Goal: Task Accomplishment & Management: Manage account settings

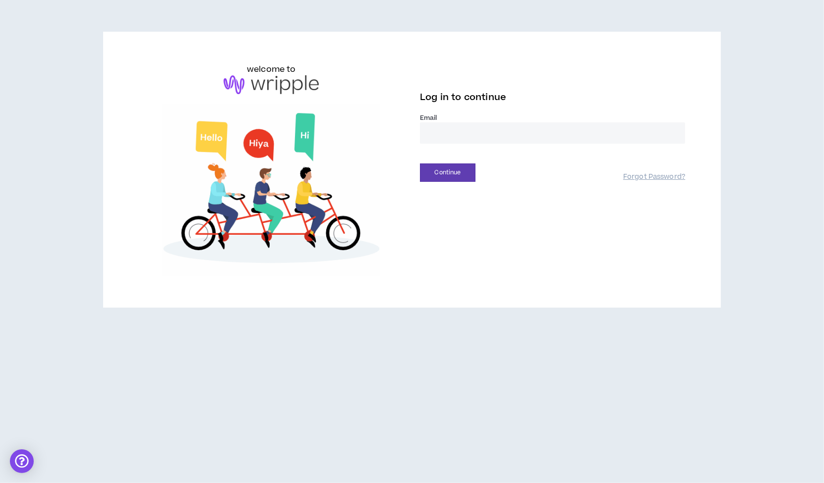
click at [442, 139] on input "email" at bounding box center [552, 132] width 265 height 21
type input "**********"
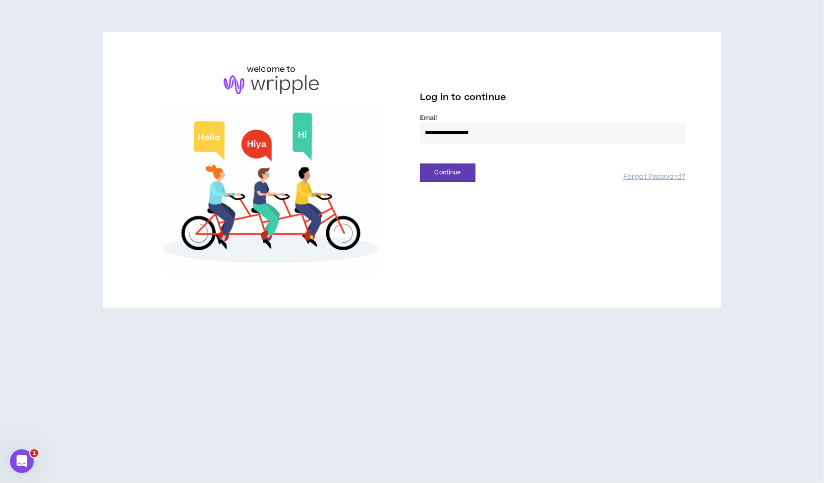
drag, startPoint x: 509, startPoint y: 133, endPoint x: 303, endPoint y: 141, distance: 206.4
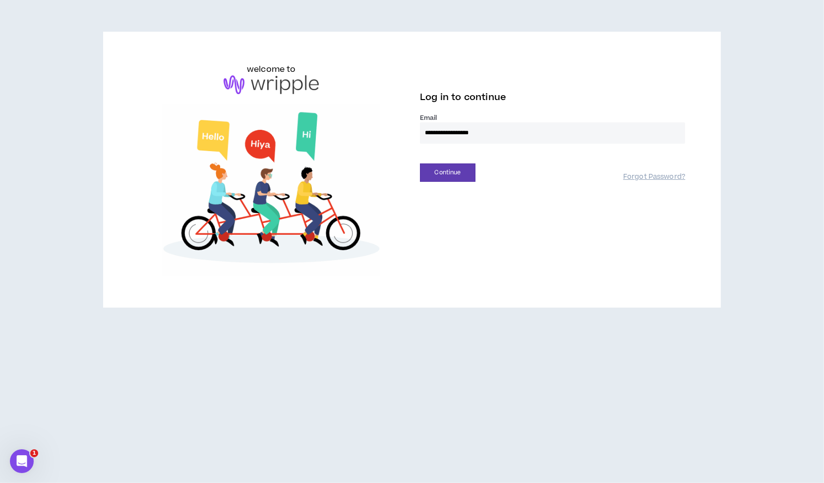
click at [303, 141] on div "**********" at bounding box center [412, 169] width 563 height 213
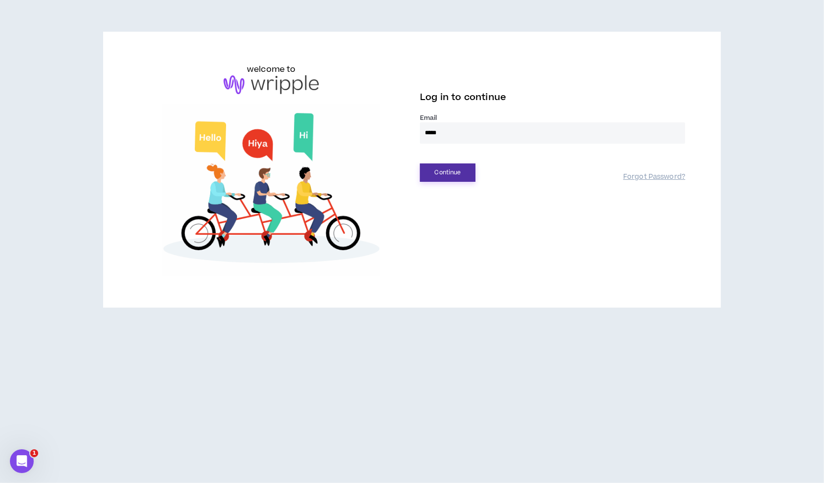
type input "**********"
click at [436, 174] on button "Continue" at bounding box center [448, 173] width 56 height 18
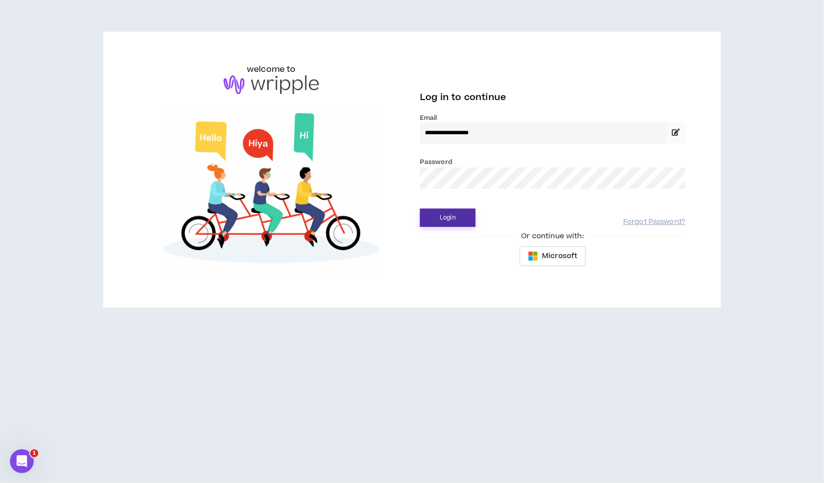
click at [439, 222] on button "Login" at bounding box center [448, 218] width 56 height 18
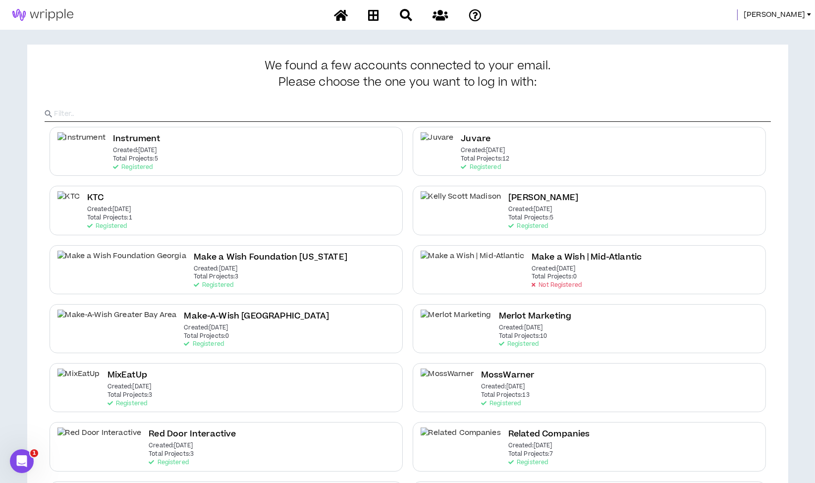
click at [788, 13] on span "Morgan" at bounding box center [774, 14] width 61 height 11
click at [777, 30] on link "System Admin Portal" at bounding box center [765, 33] width 90 height 15
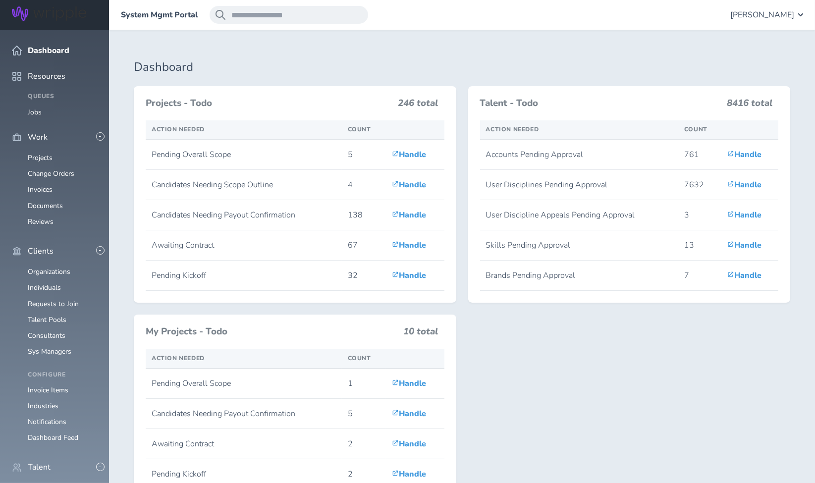
scroll to position [139, 0]
click at [53, 483] on link "Individuals" at bounding box center [44, 488] width 33 height 9
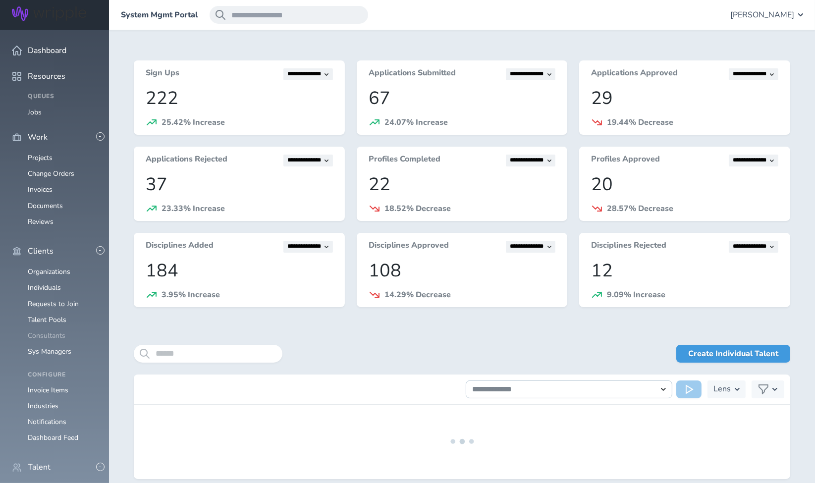
click at [47, 331] on link "Consultants" at bounding box center [47, 335] width 38 height 9
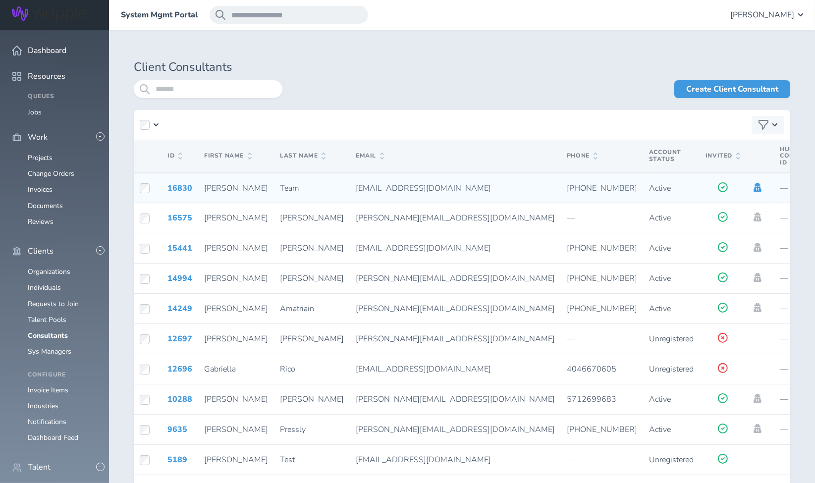
click at [752, 188] on icon at bounding box center [757, 187] width 11 height 9
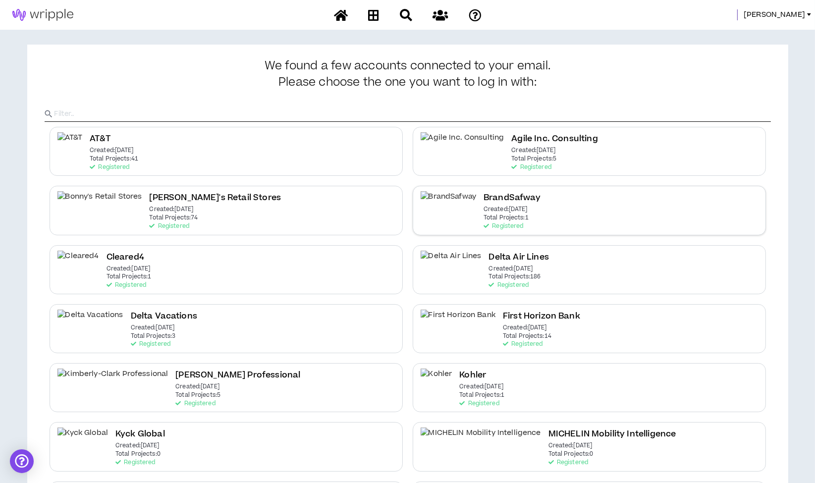
click at [484, 219] on p "Total Projects: 1" at bounding box center [506, 218] width 45 height 7
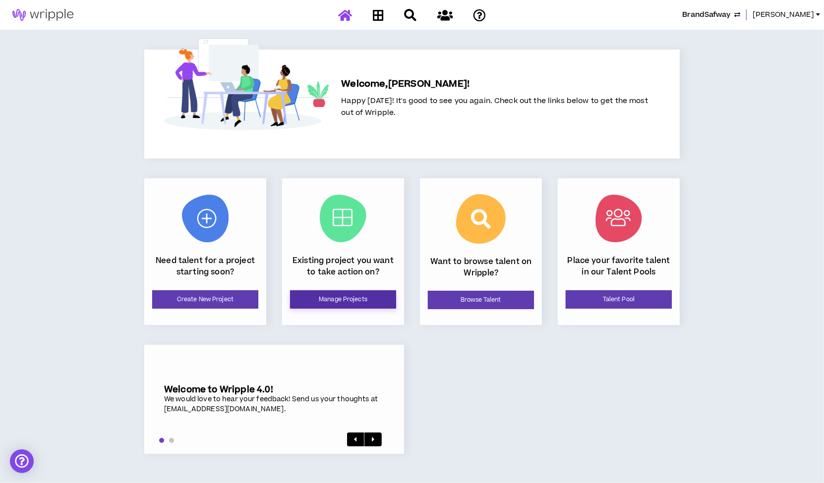
click at [326, 298] on link "Manage Projects" at bounding box center [343, 299] width 106 height 18
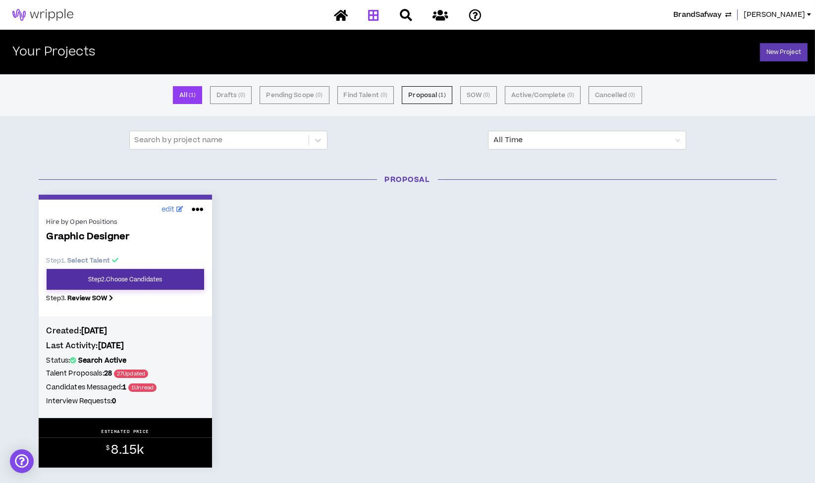
click at [159, 275] on link "Step 2 . Choose Candidates" at bounding box center [126, 279] width 158 height 21
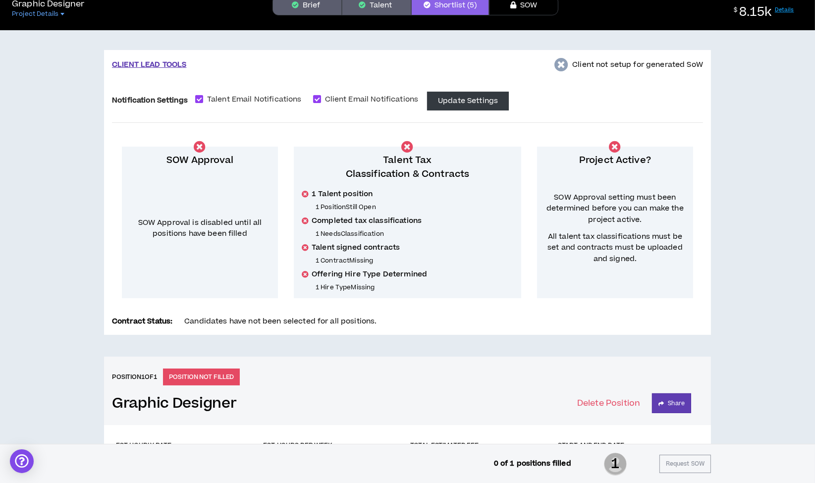
scroll to position [48, 0]
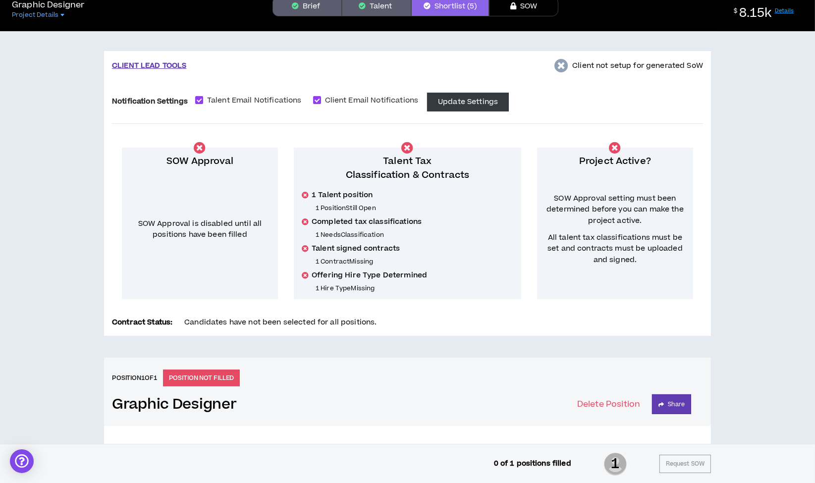
click at [383, 7] on button "Talent" at bounding box center [376, 7] width 69 height 20
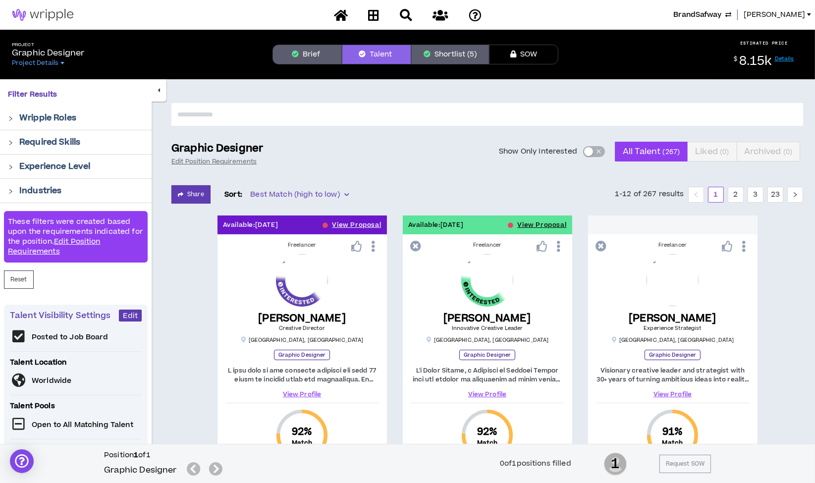
click at [295, 112] on input "text" at bounding box center [487, 114] width 632 height 23
type input "****"
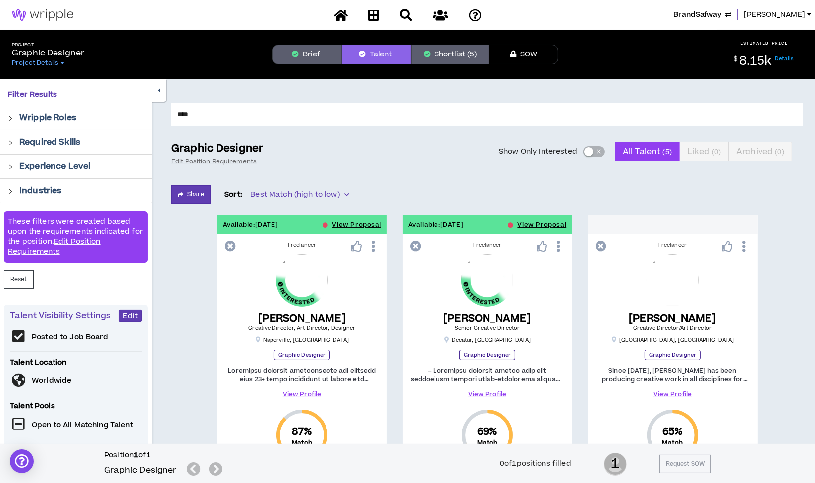
click at [709, 17] on span "BrandSafway" at bounding box center [698, 14] width 48 height 11
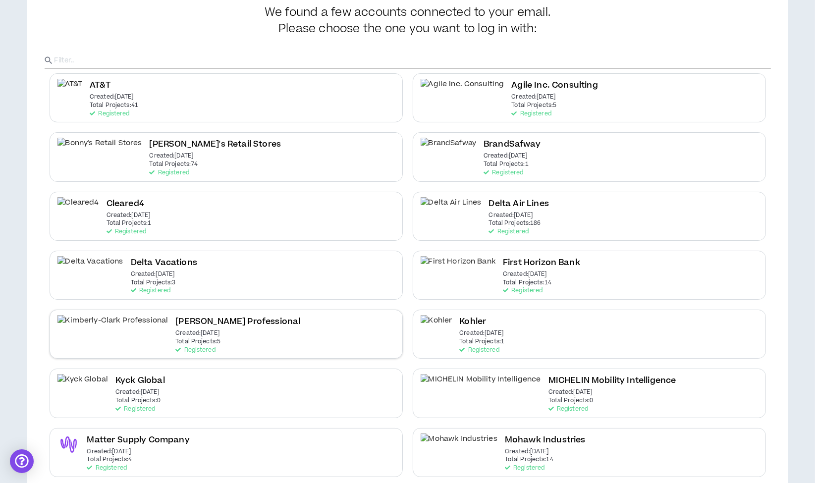
scroll to position [61, 0]
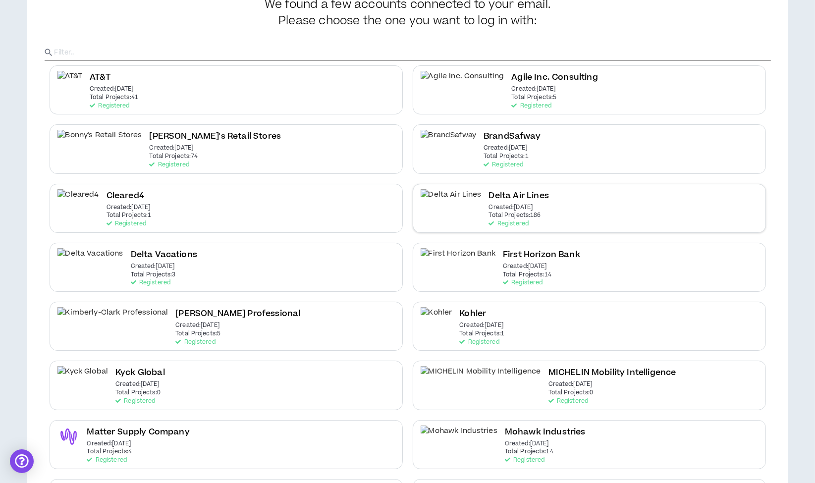
click at [519, 210] on div "Delta Air Lines Created: [DATE] Total Projects: 186 Registered" at bounding box center [589, 208] width 353 height 49
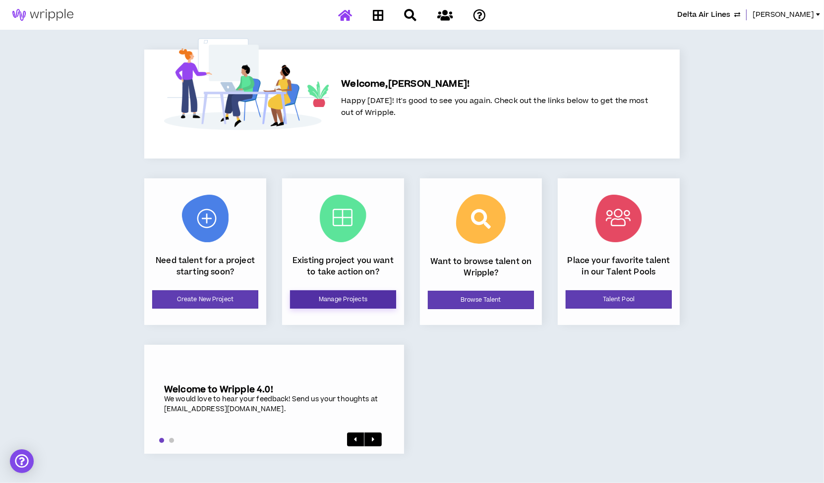
click at [343, 299] on link "Manage Projects" at bounding box center [343, 299] width 106 height 18
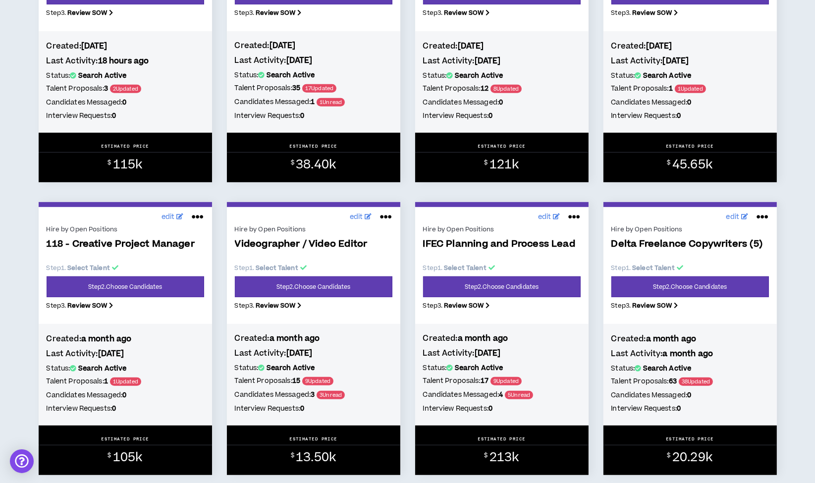
scroll to position [610, 0]
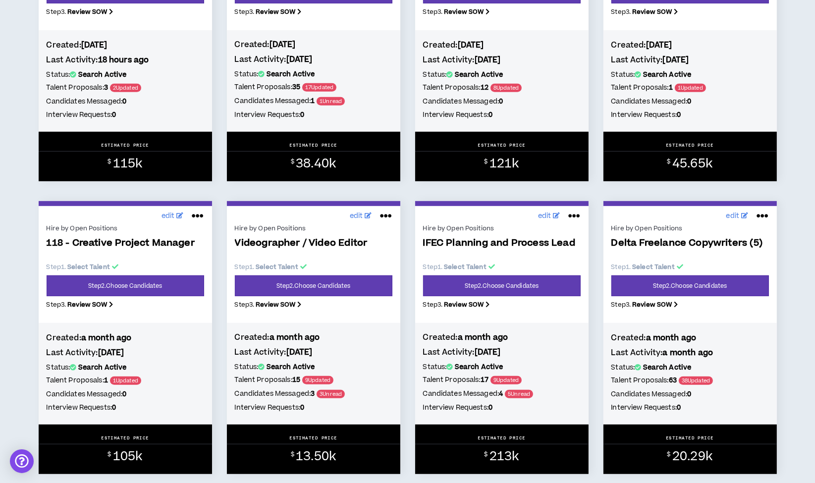
click at [573, 216] on icon at bounding box center [574, 216] width 12 height 16
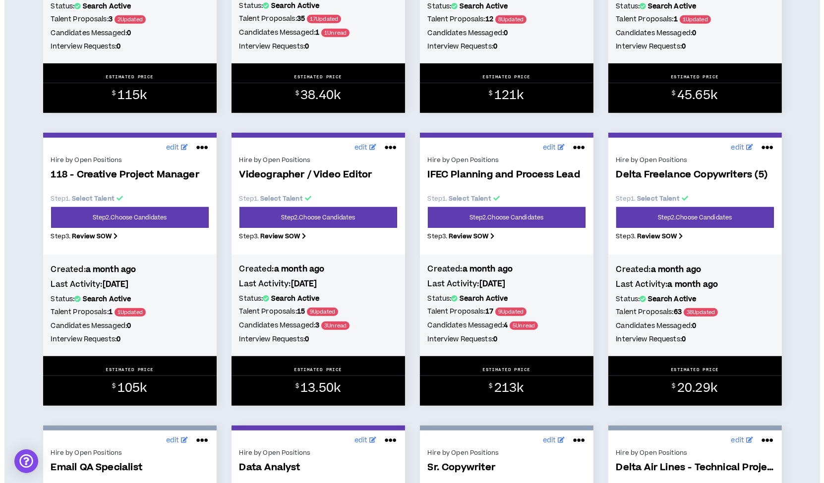
scroll to position [693, 0]
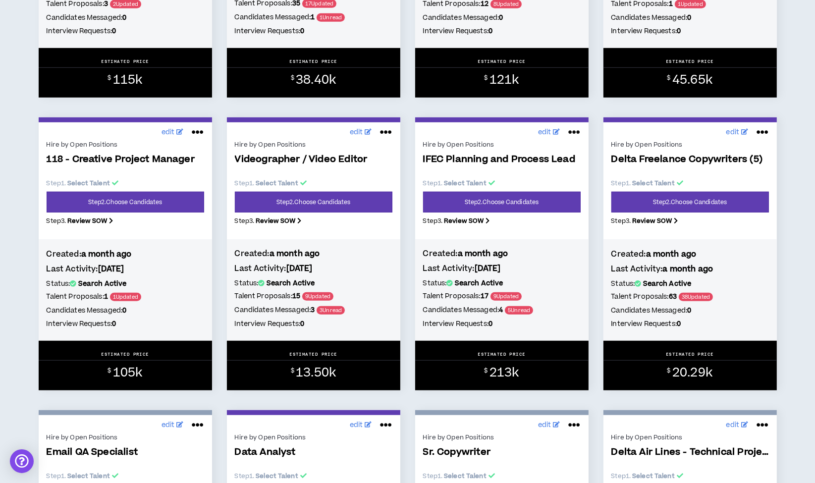
click at [573, 128] on icon at bounding box center [574, 132] width 12 height 16
click at [537, 157] on button "Cancel" at bounding box center [541, 156] width 86 height 19
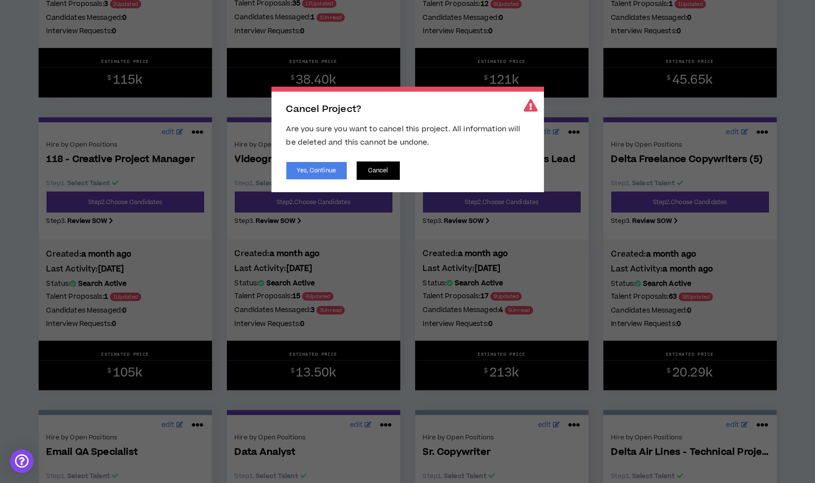
click at [385, 170] on button "Cancel" at bounding box center [378, 171] width 43 height 18
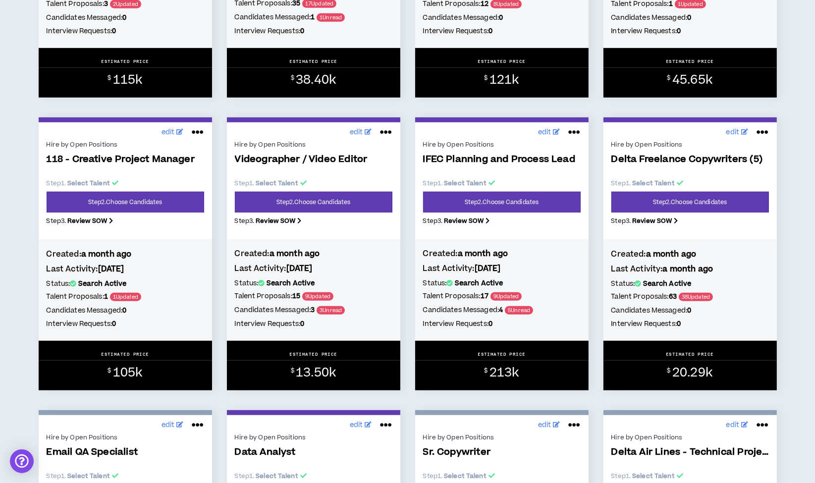
click at [576, 132] on icon at bounding box center [574, 132] width 12 height 16
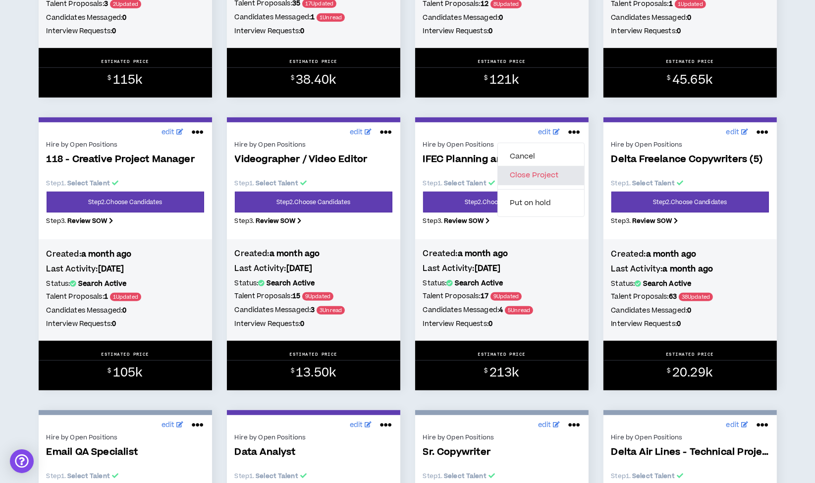
click at [546, 174] on button "Close Project" at bounding box center [541, 175] width 86 height 19
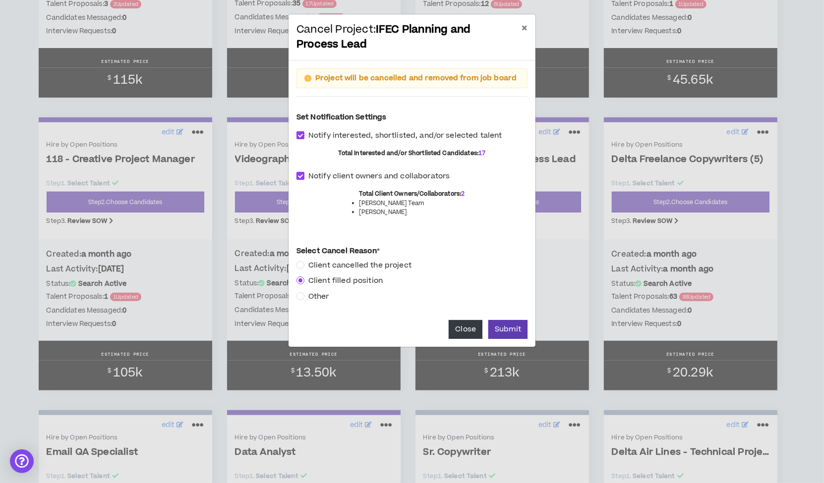
click at [298, 174] on span at bounding box center [300, 176] width 8 height 8
checkbox input "*****"
click at [508, 321] on button "Submit" at bounding box center [507, 329] width 39 height 19
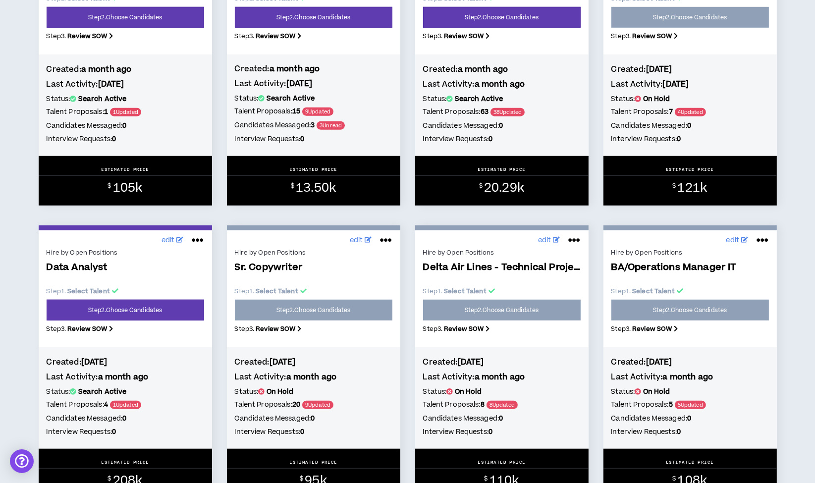
scroll to position [947, 0]
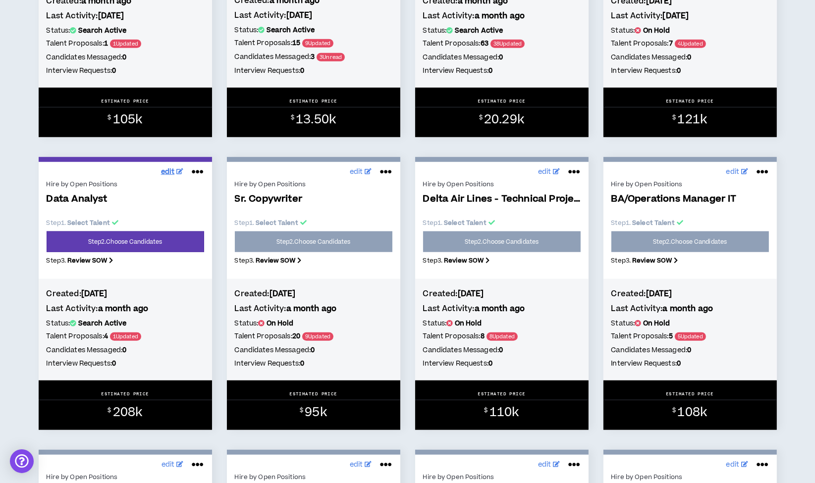
click at [166, 174] on span "edit" at bounding box center [168, 172] width 14 height 10
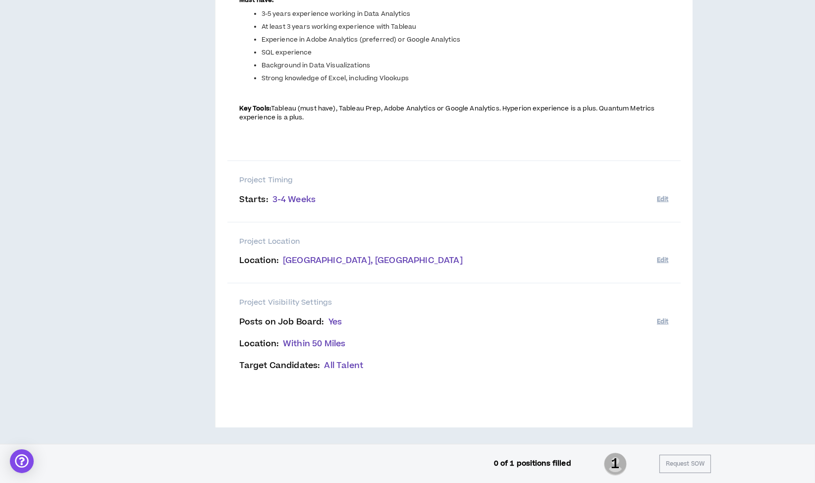
scroll to position [371, 0]
click at [660, 317] on button "Edit" at bounding box center [662, 321] width 11 height 16
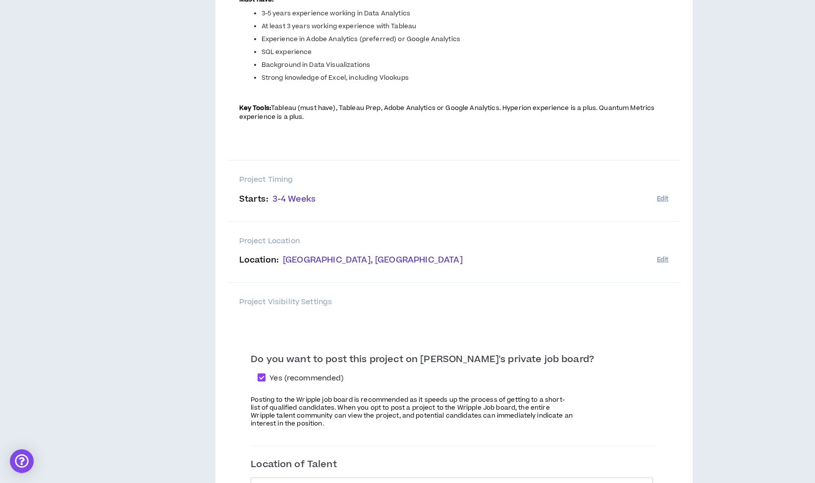
click at [266, 377] on span at bounding box center [262, 378] width 8 height 8
checkbox input "*****"
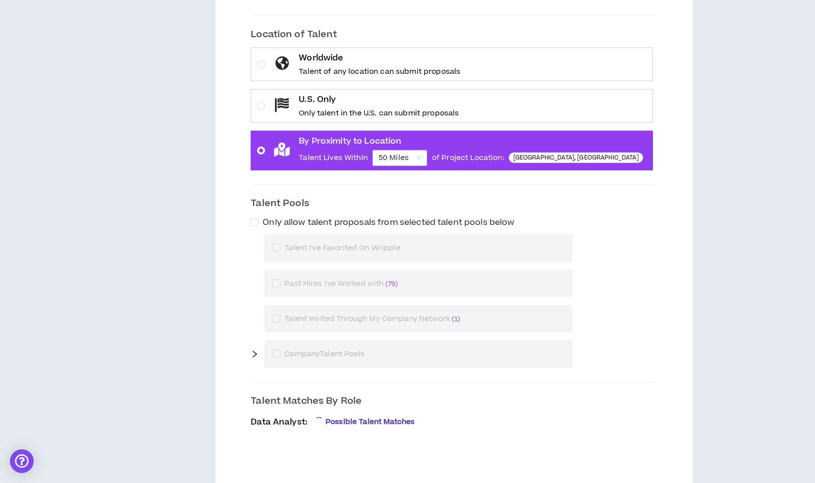
scroll to position [936, 0]
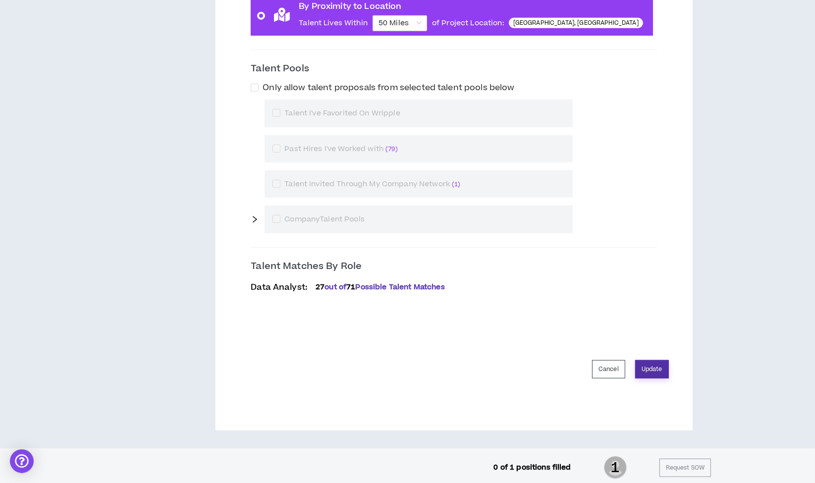
click at [649, 366] on button "Update" at bounding box center [652, 369] width 34 height 18
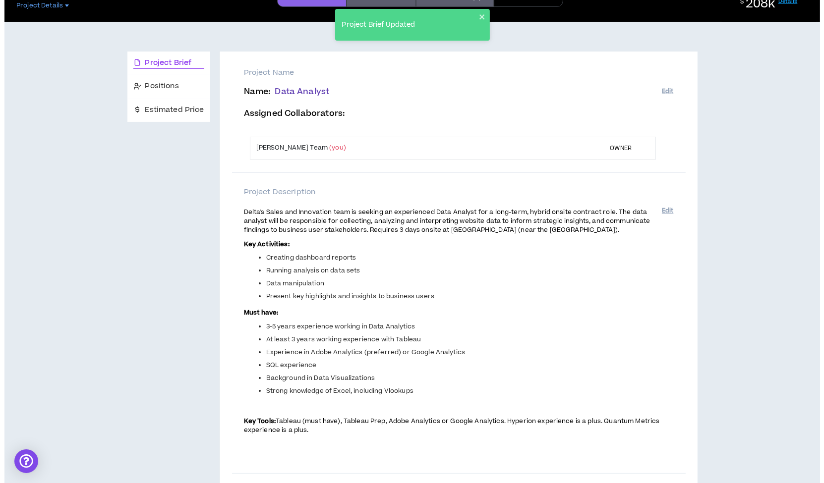
scroll to position [0, 0]
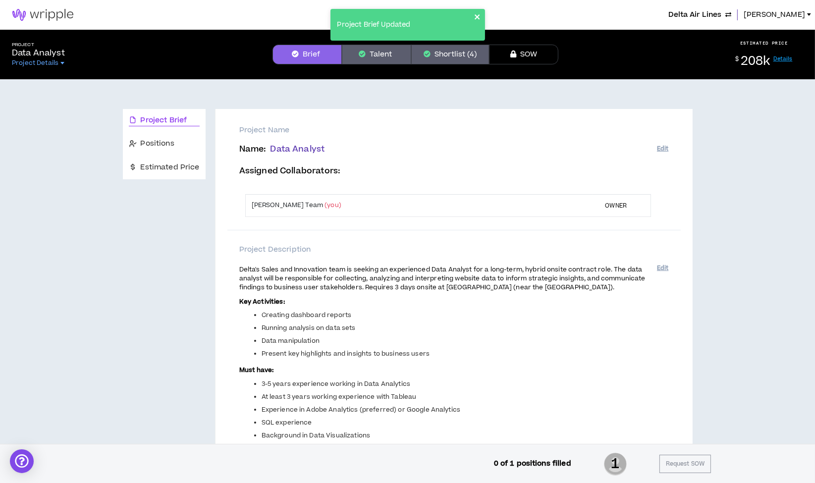
click at [480, 17] on icon "close" at bounding box center [477, 17] width 7 height 8
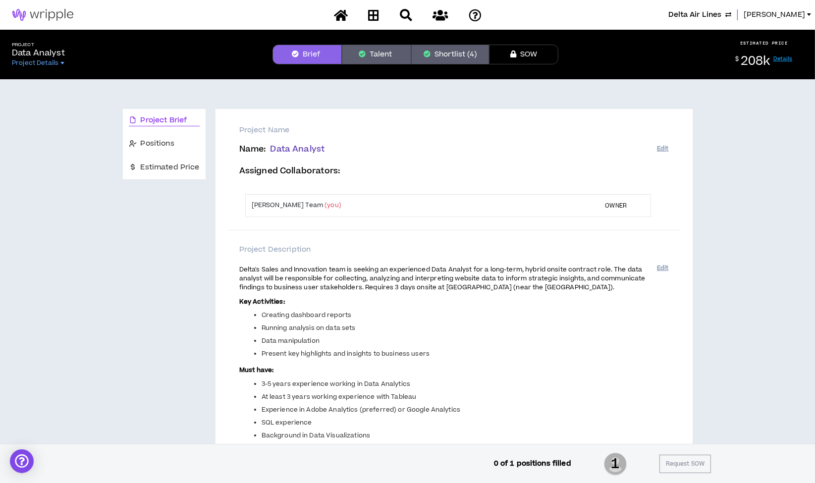
click at [342, 11] on div "Project Brief Updated" at bounding box center [408, 9] width 159 height 4
click at [341, 13] on icon at bounding box center [341, 15] width 14 height 12
